Goal: Find specific page/section: Find specific page/section

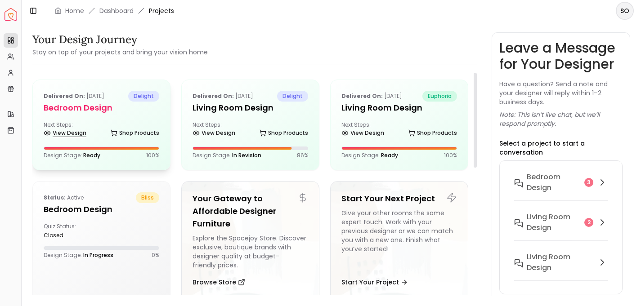
click at [72, 133] on link "View Design" at bounding box center [65, 133] width 43 height 13
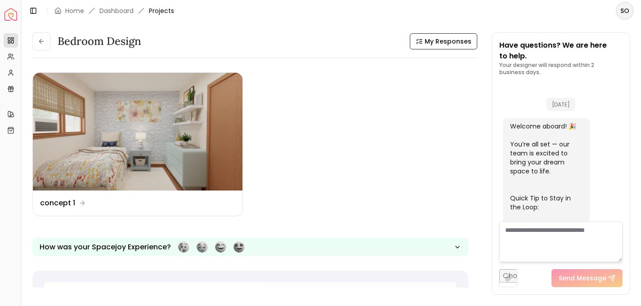
scroll to position [710, 0]
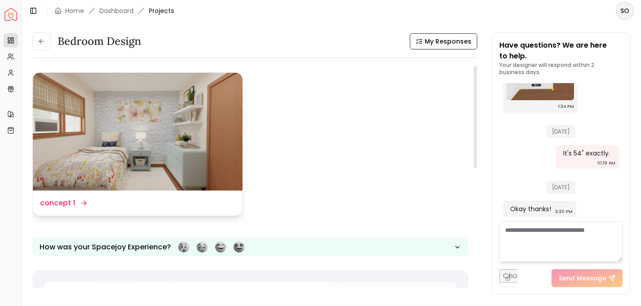
click at [61, 204] on dd "concept 1" at bounding box center [57, 203] width 35 height 11
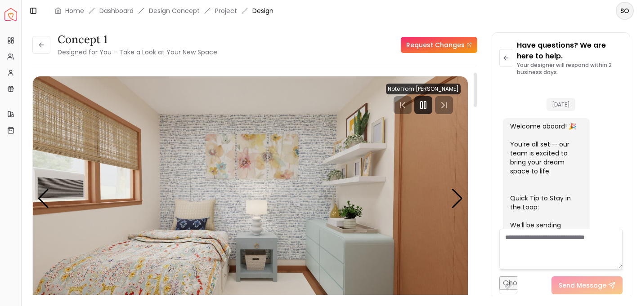
scroll to position [703, 0]
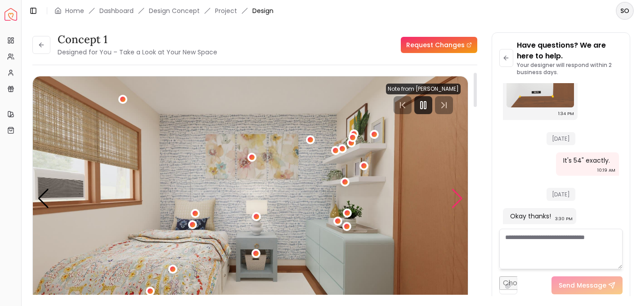
click at [457, 196] on div "Next slide" at bounding box center [457, 199] width 12 height 20
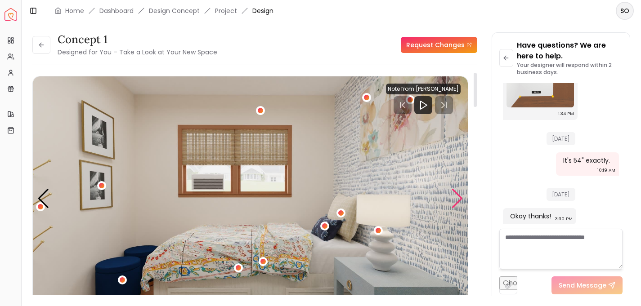
click at [457, 196] on div "Next slide" at bounding box center [457, 199] width 12 height 20
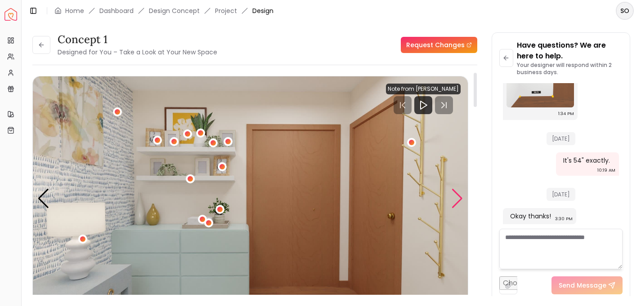
click at [457, 196] on div "Next slide" at bounding box center [457, 199] width 12 height 20
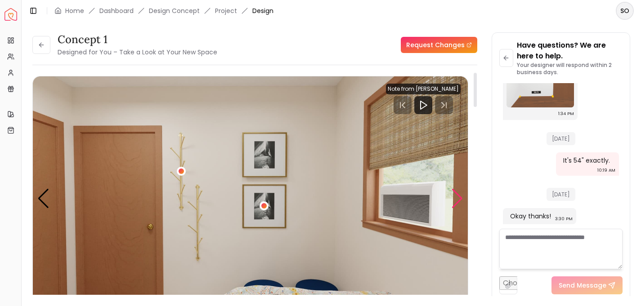
click at [457, 196] on div "Next slide" at bounding box center [457, 199] width 12 height 20
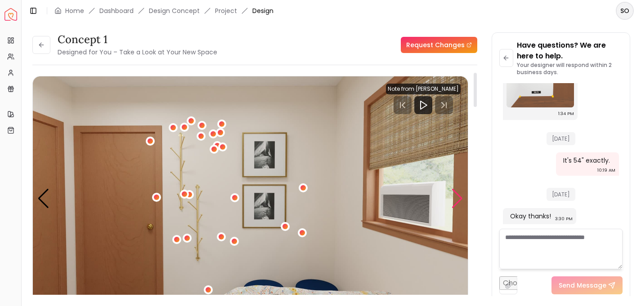
click at [457, 196] on div "Next slide" at bounding box center [457, 199] width 12 height 20
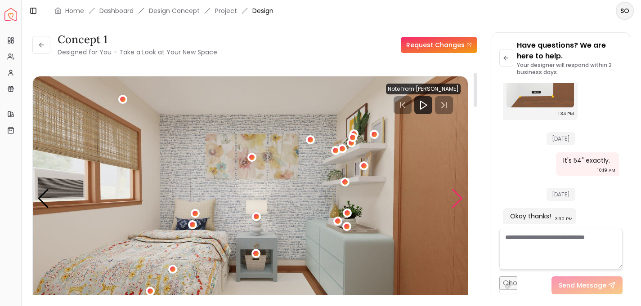
click at [457, 195] on div "Next slide" at bounding box center [457, 199] width 12 height 20
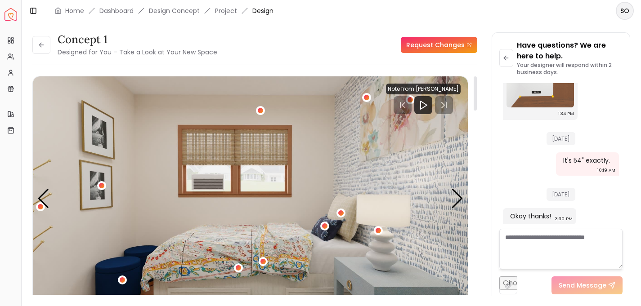
scroll to position [58, 0]
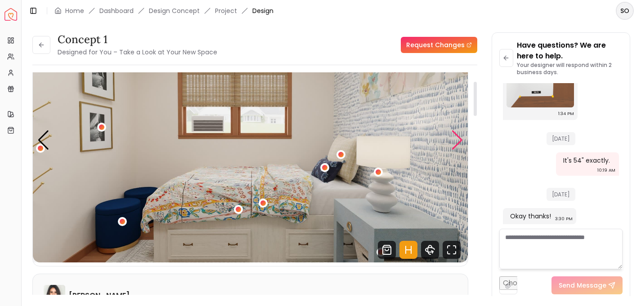
click at [457, 141] on div "Next slide" at bounding box center [457, 140] width 12 height 20
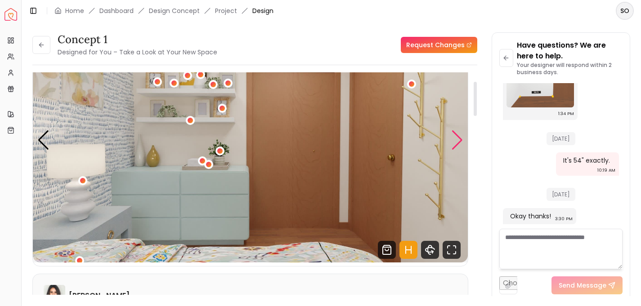
click at [459, 141] on div "Next slide" at bounding box center [457, 140] width 12 height 20
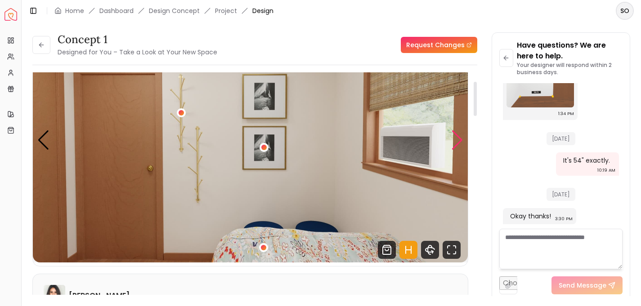
click at [459, 141] on div "Next slide" at bounding box center [457, 140] width 12 height 20
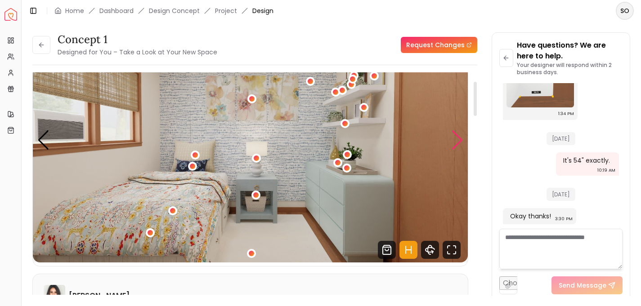
click at [459, 141] on div "Next slide" at bounding box center [457, 140] width 12 height 20
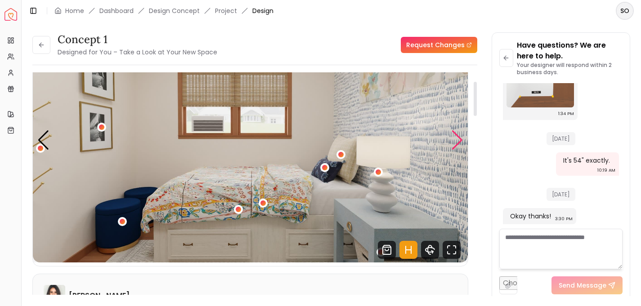
click at [459, 141] on div "Next slide" at bounding box center [457, 140] width 12 height 20
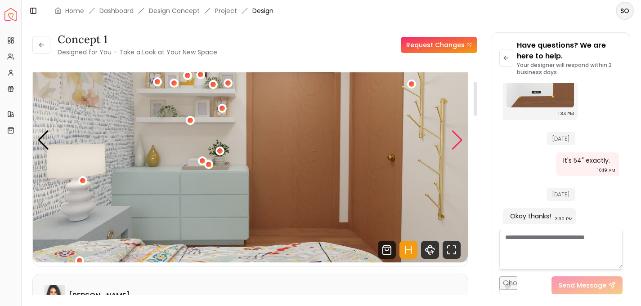
click at [459, 141] on div "Next slide" at bounding box center [457, 140] width 12 height 20
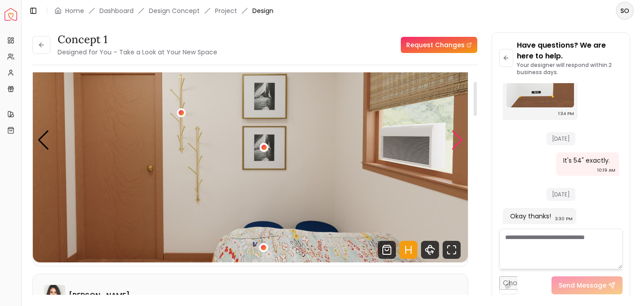
click at [459, 141] on div "Next slide" at bounding box center [457, 140] width 12 height 20
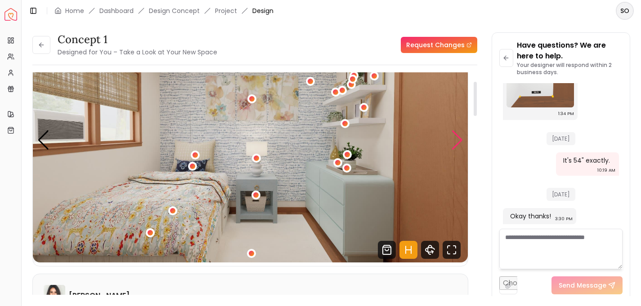
click at [459, 141] on div "Next slide" at bounding box center [457, 140] width 12 height 20
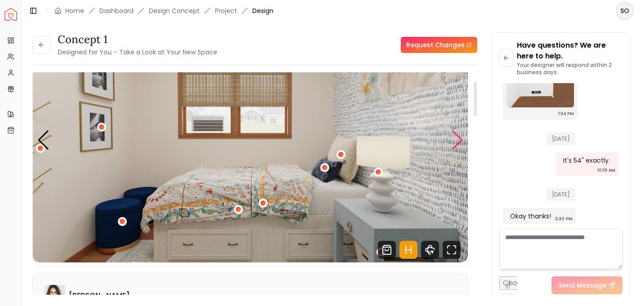
click at [457, 140] on div "Next slide" at bounding box center [457, 140] width 12 height 20
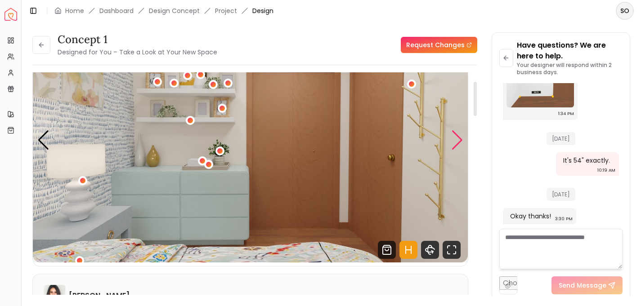
click at [457, 140] on div "Next slide" at bounding box center [457, 140] width 12 height 20
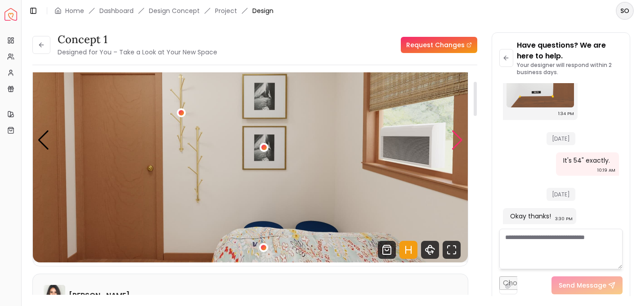
click at [457, 140] on div "Next slide" at bounding box center [457, 140] width 12 height 20
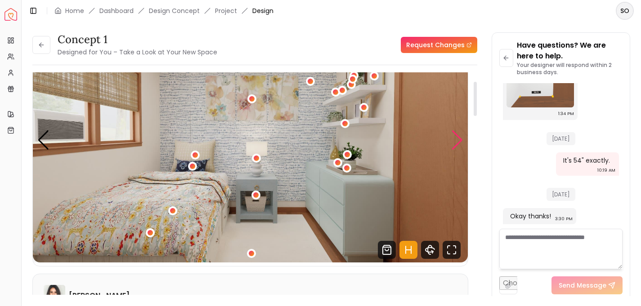
click at [457, 142] on div "Next slide" at bounding box center [457, 140] width 12 height 20
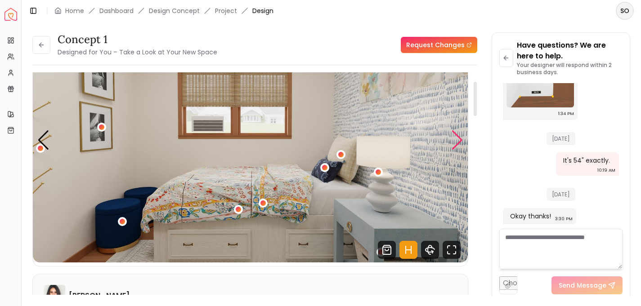
click at [457, 142] on div "Next slide" at bounding box center [457, 140] width 12 height 20
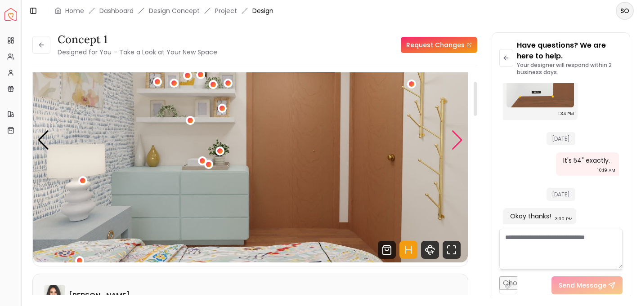
click at [457, 142] on div "Next slide" at bounding box center [457, 140] width 12 height 20
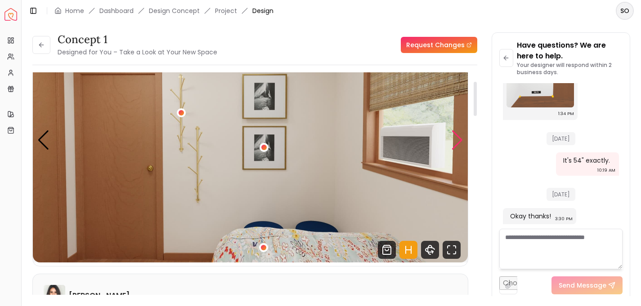
click at [457, 142] on div "Next slide" at bounding box center [457, 140] width 12 height 20
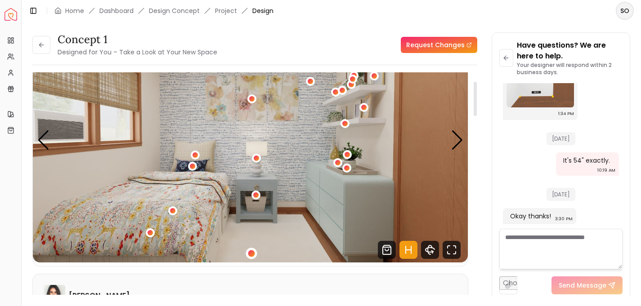
click at [251, 252] on div "1 / 5" at bounding box center [251, 253] width 7 height 7
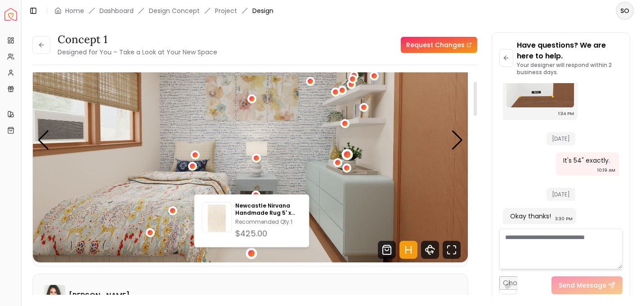
click at [347, 157] on div "1 / 5" at bounding box center [347, 155] width 7 height 7
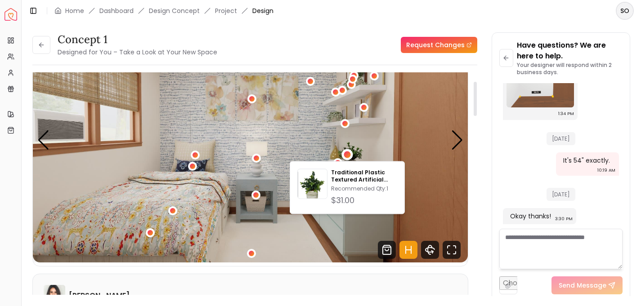
click at [279, 146] on img "1 / 5" at bounding box center [250, 140] width 435 height 245
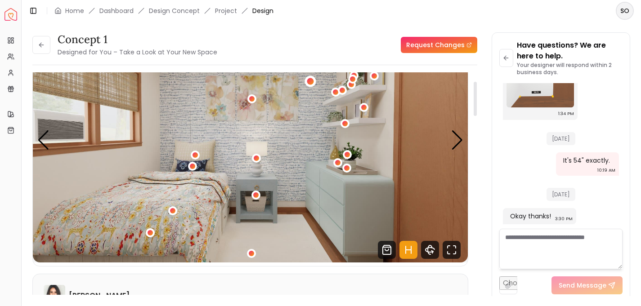
click at [312, 82] on div "1 / 5" at bounding box center [310, 81] width 7 height 7
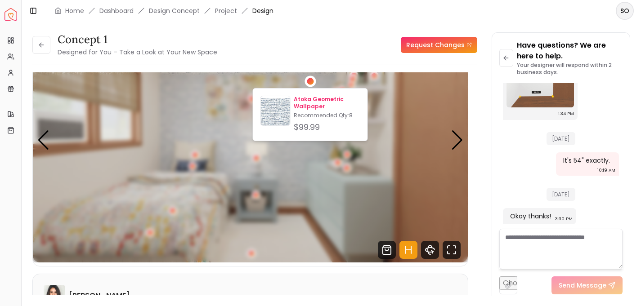
click at [310, 104] on p "Atoka Geometric Wallpaper" at bounding box center [327, 103] width 66 height 14
click at [311, 101] on p "Atoka Geometric Wallpaper" at bounding box center [327, 103] width 66 height 14
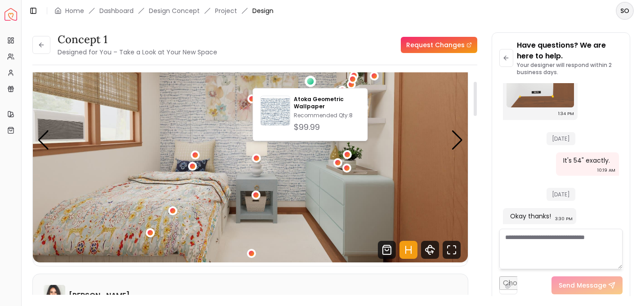
click at [296, 159] on img "1 / 5" at bounding box center [250, 140] width 435 height 245
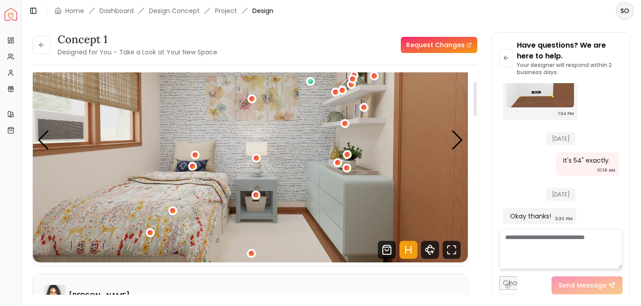
click at [291, 154] on img "1 / 5" at bounding box center [250, 140] width 435 height 245
click at [310, 82] on div "1 / 5" at bounding box center [310, 81] width 7 height 7
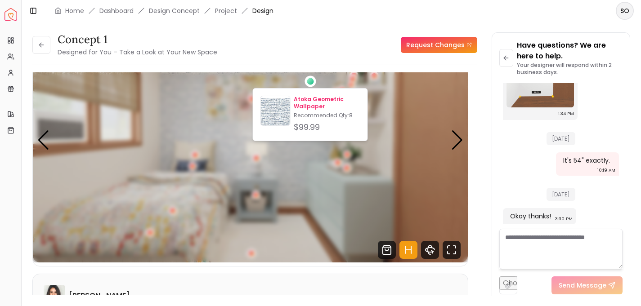
click at [278, 109] on img at bounding box center [275, 112] width 29 height 29
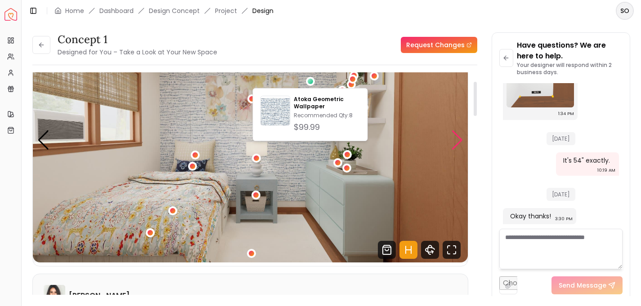
click at [456, 142] on div "Next slide" at bounding box center [457, 140] width 12 height 20
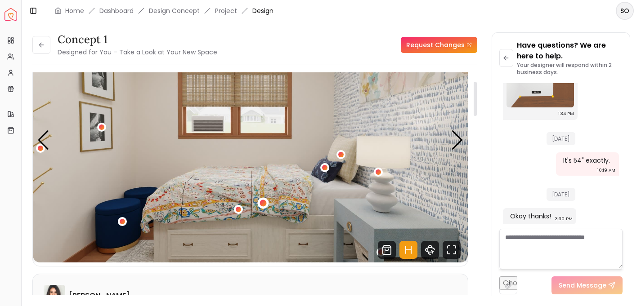
click at [264, 204] on div "2 / 5" at bounding box center [263, 203] width 7 height 7
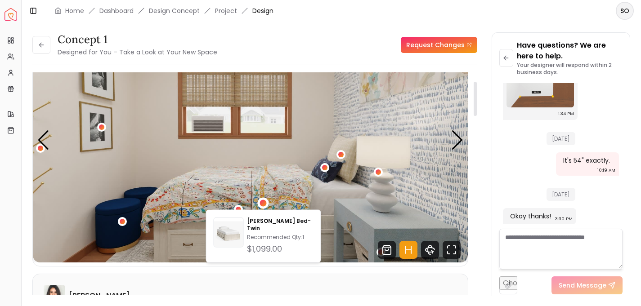
click at [218, 191] on img "2 / 5" at bounding box center [250, 140] width 435 height 245
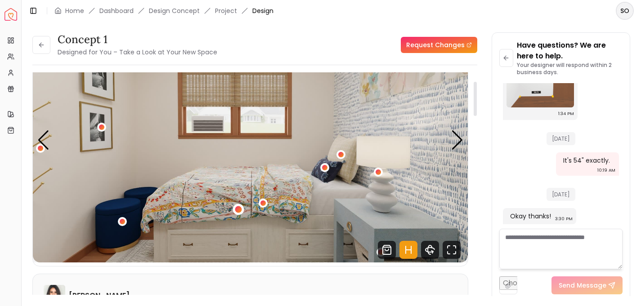
click at [237, 210] on div "2 / 5" at bounding box center [238, 209] width 7 height 7
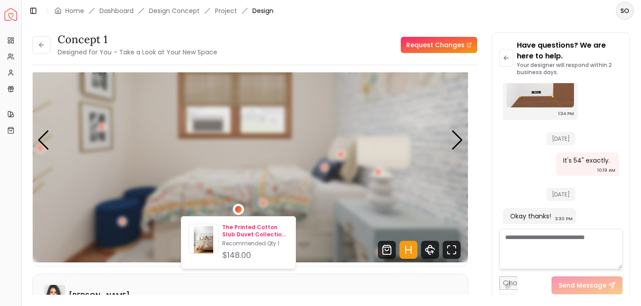
click at [237, 226] on p "The Printed Cotton Slub Duvet Collection-Twin" at bounding box center [255, 231] width 66 height 14
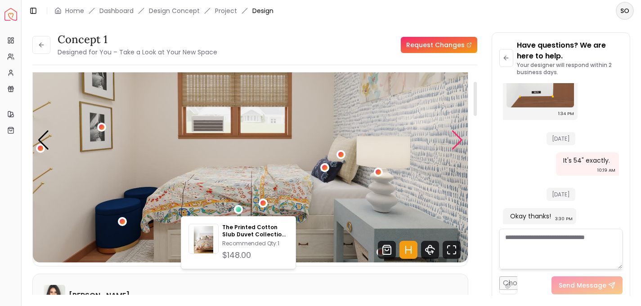
click at [457, 140] on div "Next slide" at bounding box center [457, 140] width 12 height 20
